Goal: Information Seeking & Learning: Learn about a topic

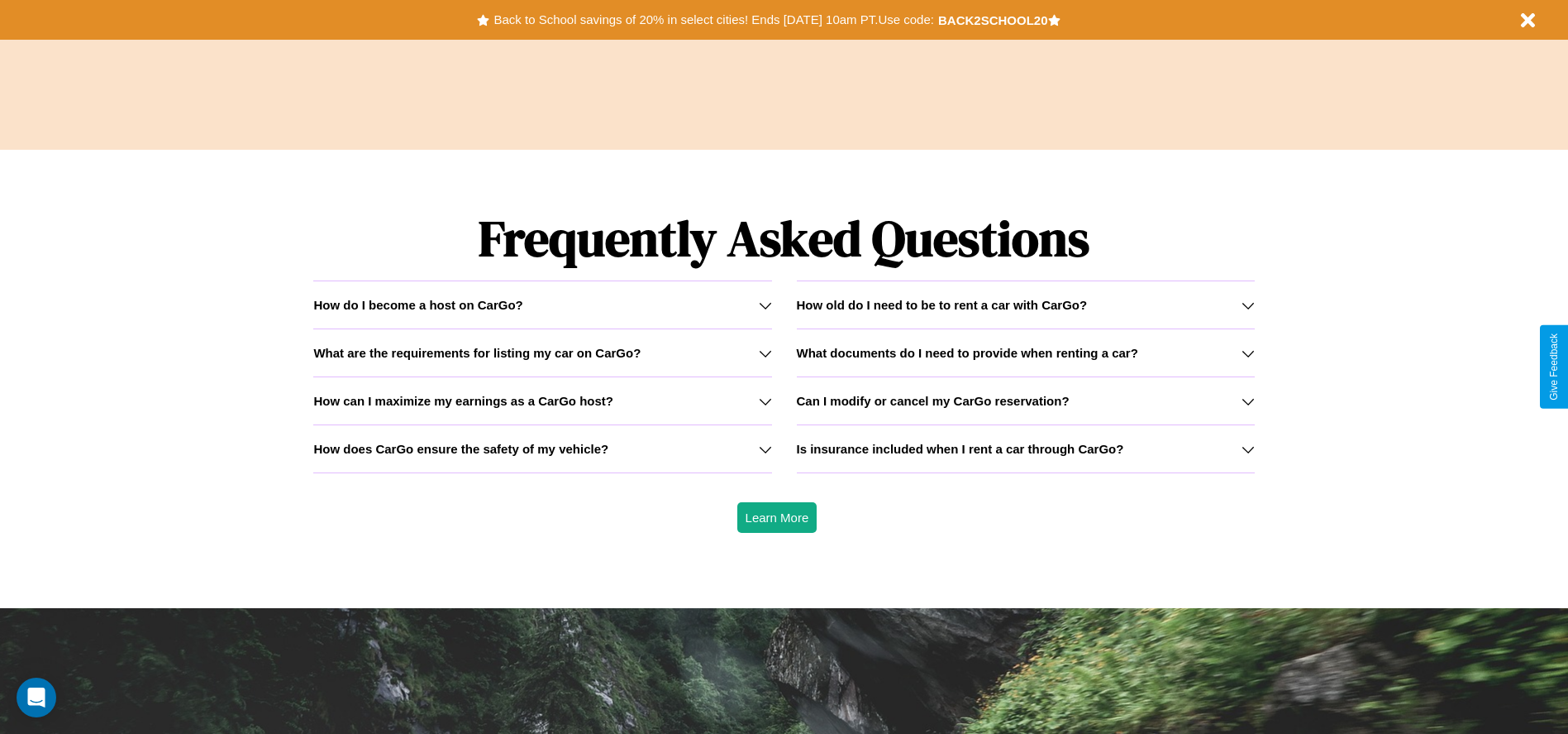
scroll to position [2372, 0]
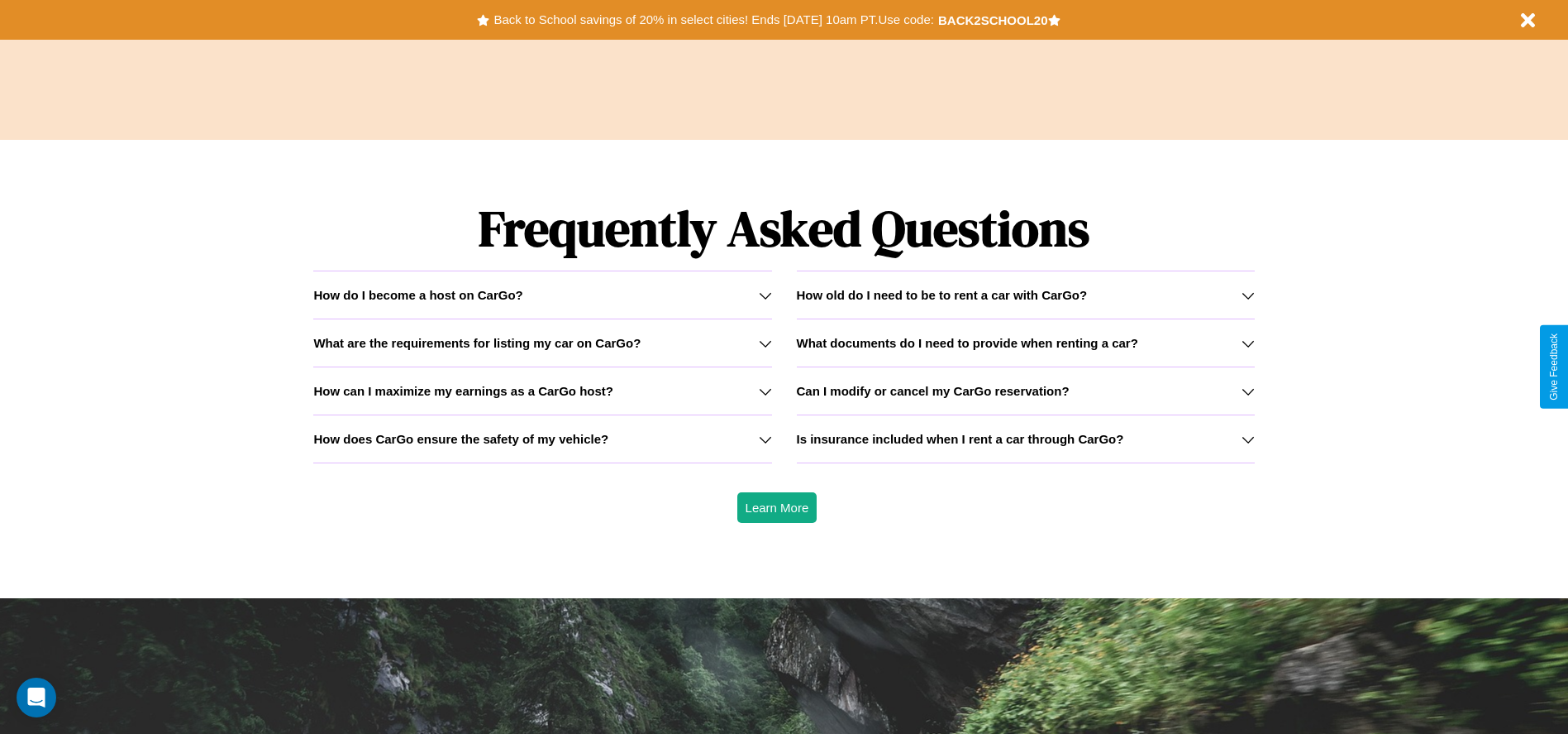
click at [764, 342] on icon at bounding box center [765, 342] width 13 height 13
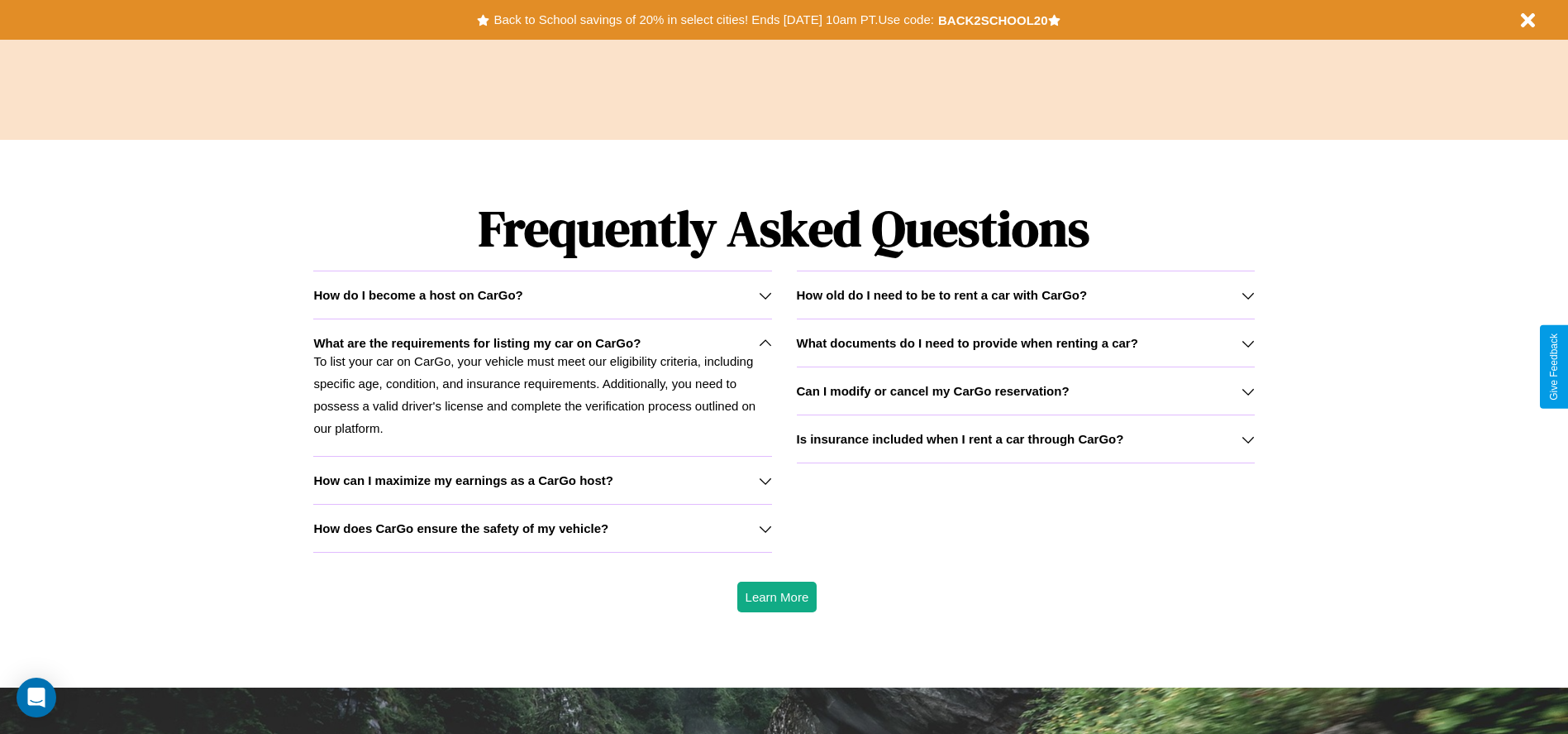
click at [764, 294] on icon at bounding box center [765, 295] width 13 height 13
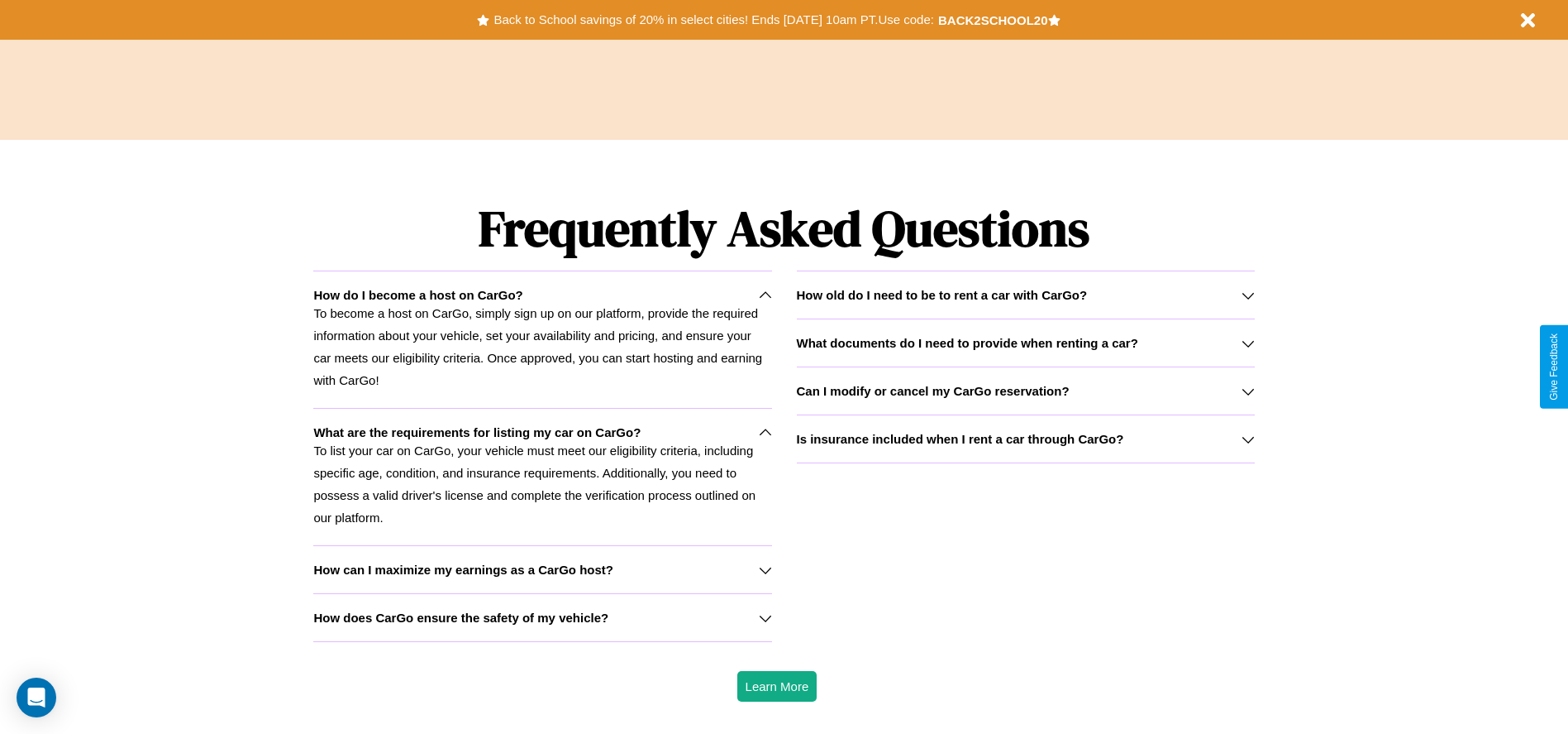
click at [1025, 342] on h3 "What documents do I need to provide when renting a car?" at bounding box center [967, 342] width 341 height 14
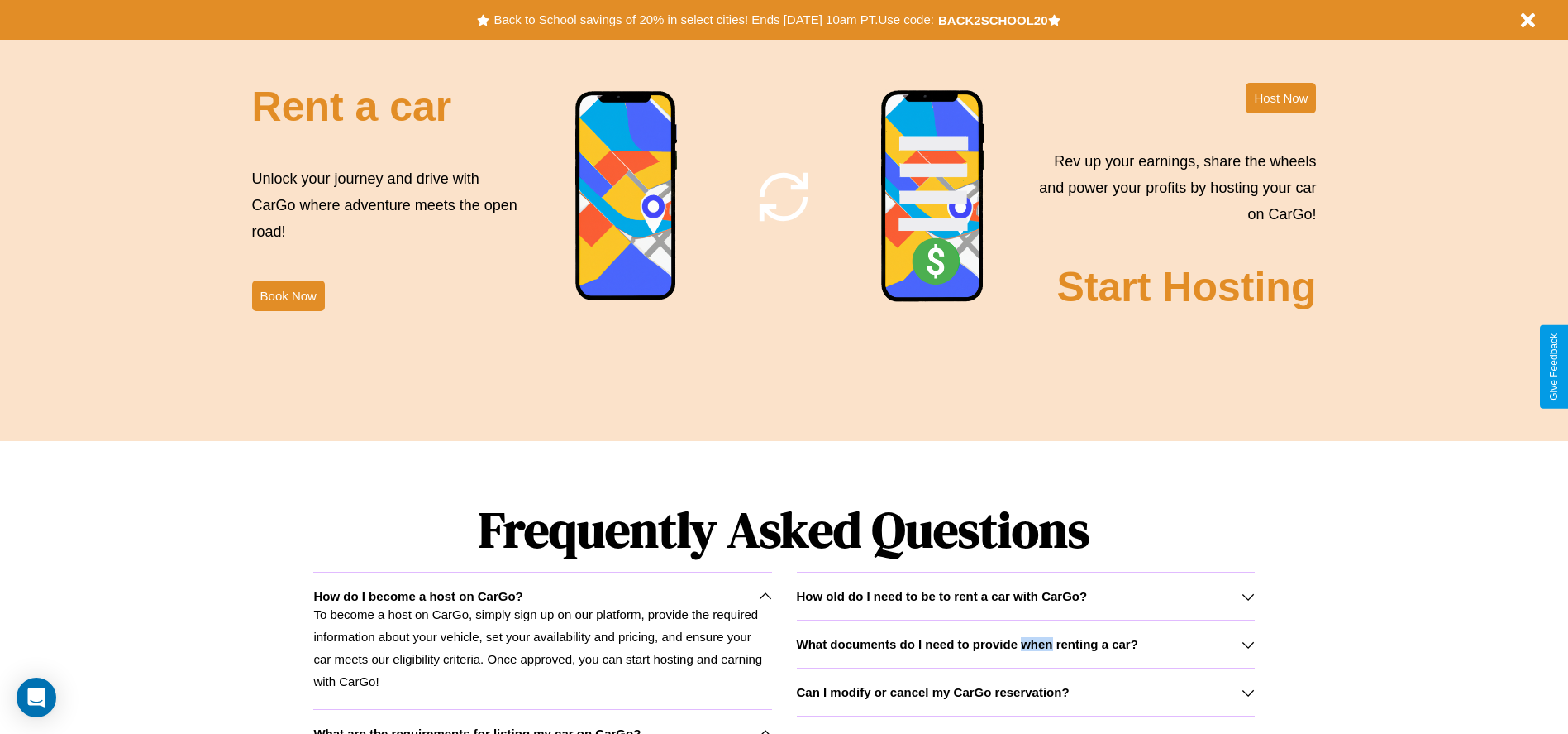
scroll to position [2071, 0]
click at [713, 20] on button "Back to School savings of 20% in select cities! Ends [DATE] 10am PT. Use code:" at bounding box center [713, 19] width 448 height 23
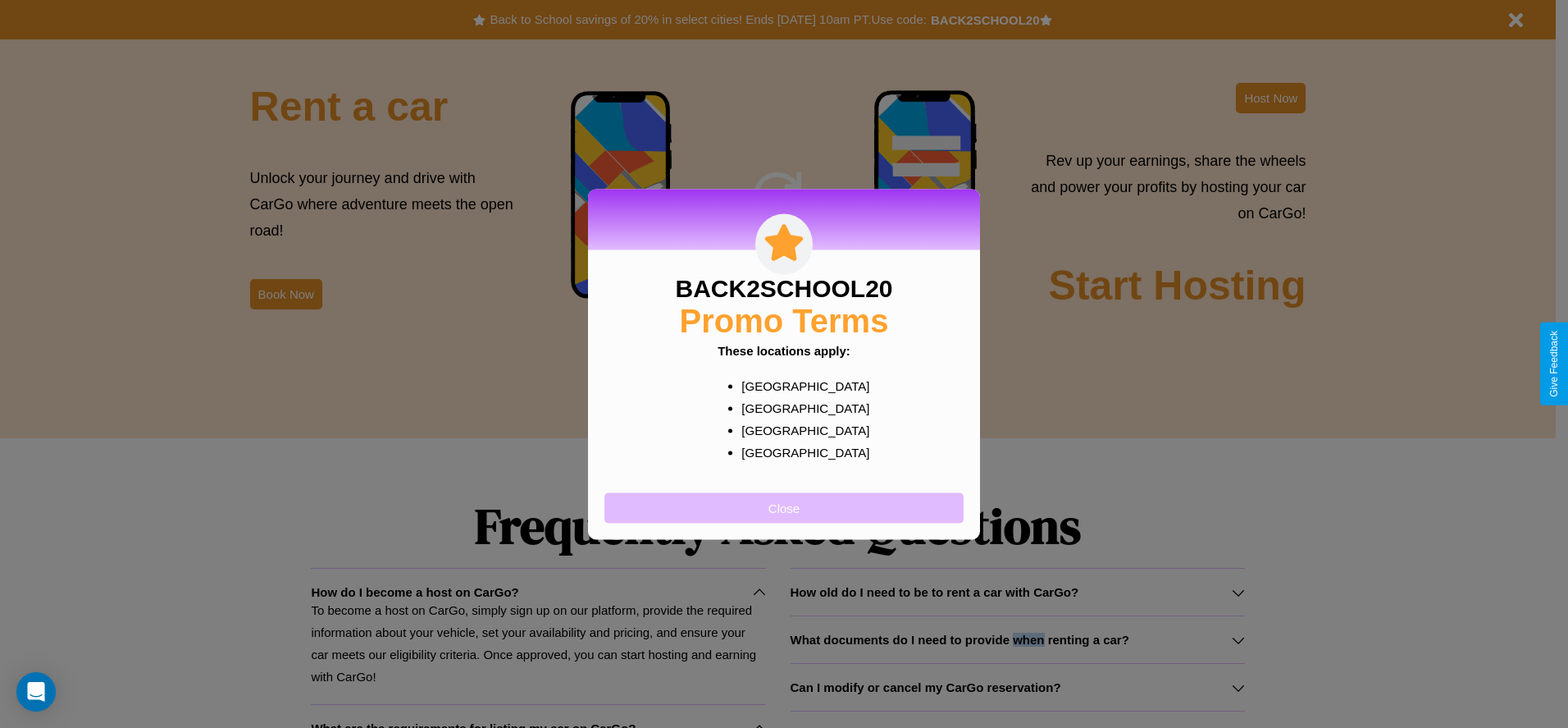
click at [784, 507] on button "Close" at bounding box center [784, 507] width 360 height 30
